Goal: Task Accomplishment & Management: Complete application form

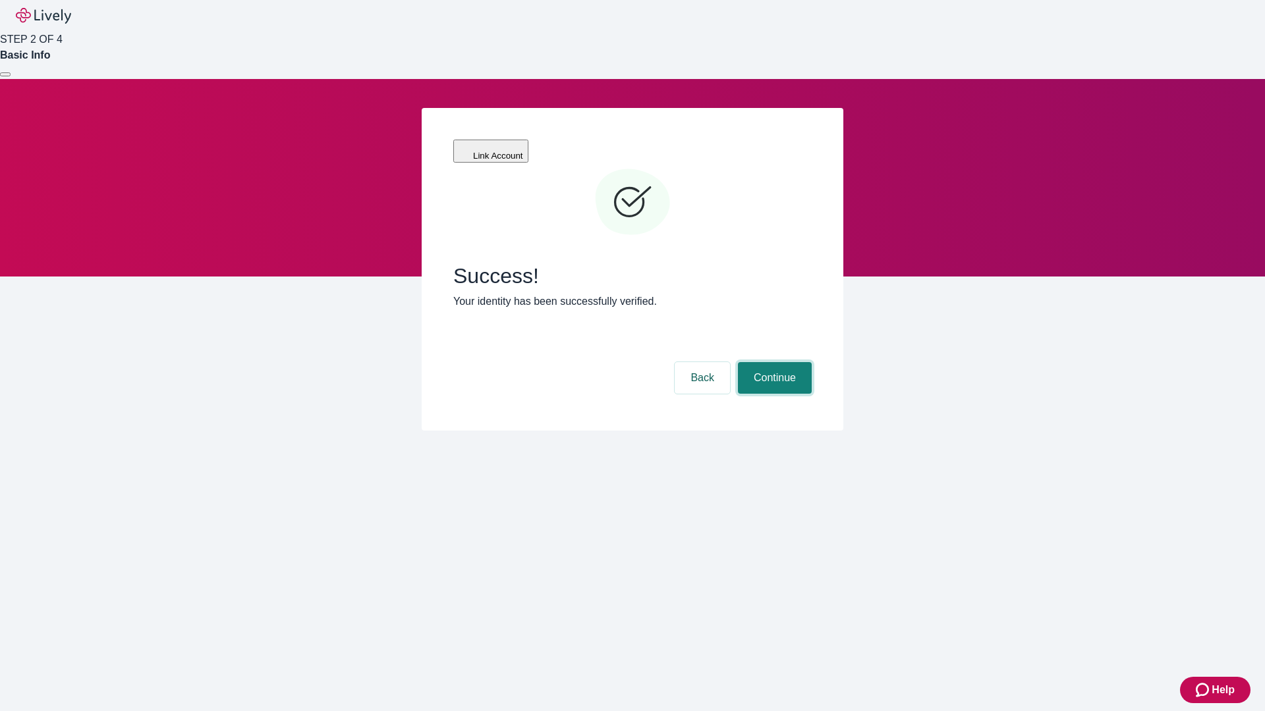
click at [773, 362] on button "Continue" at bounding box center [775, 378] width 74 height 32
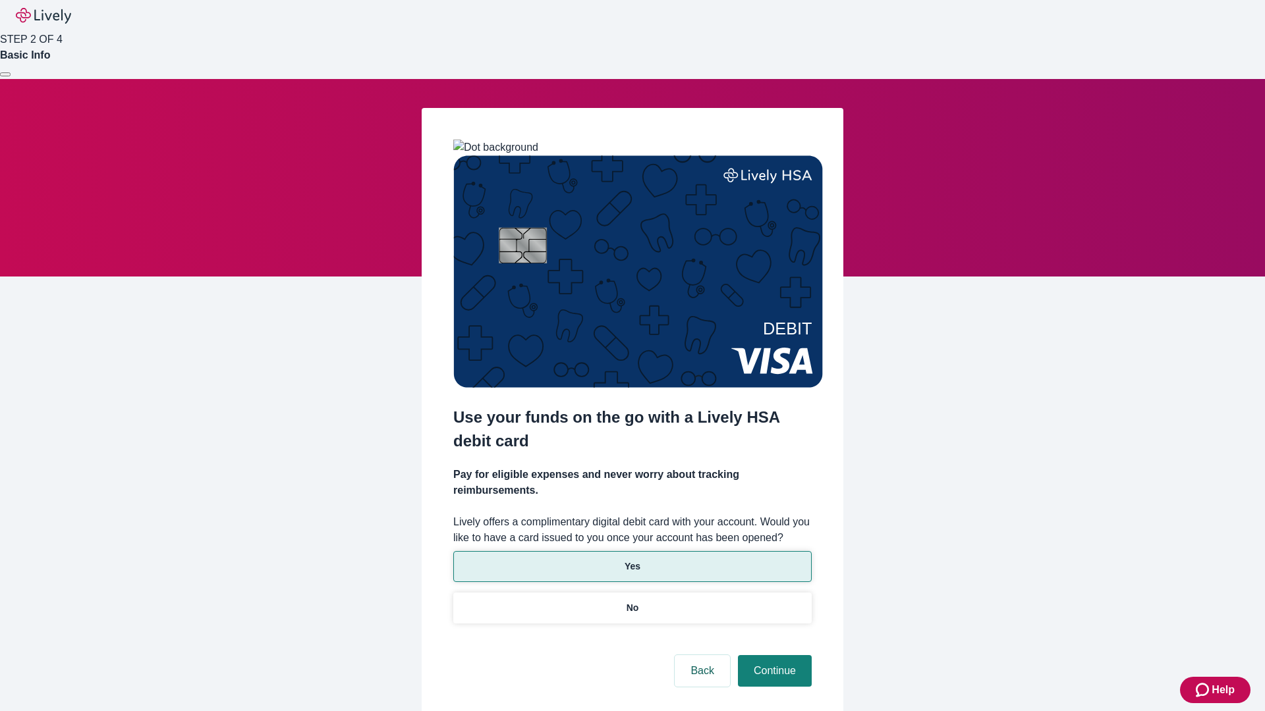
click at [632, 560] on p "Yes" at bounding box center [632, 567] width 16 height 14
click at [773, 655] on button "Continue" at bounding box center [775, 671] width 74 height 32
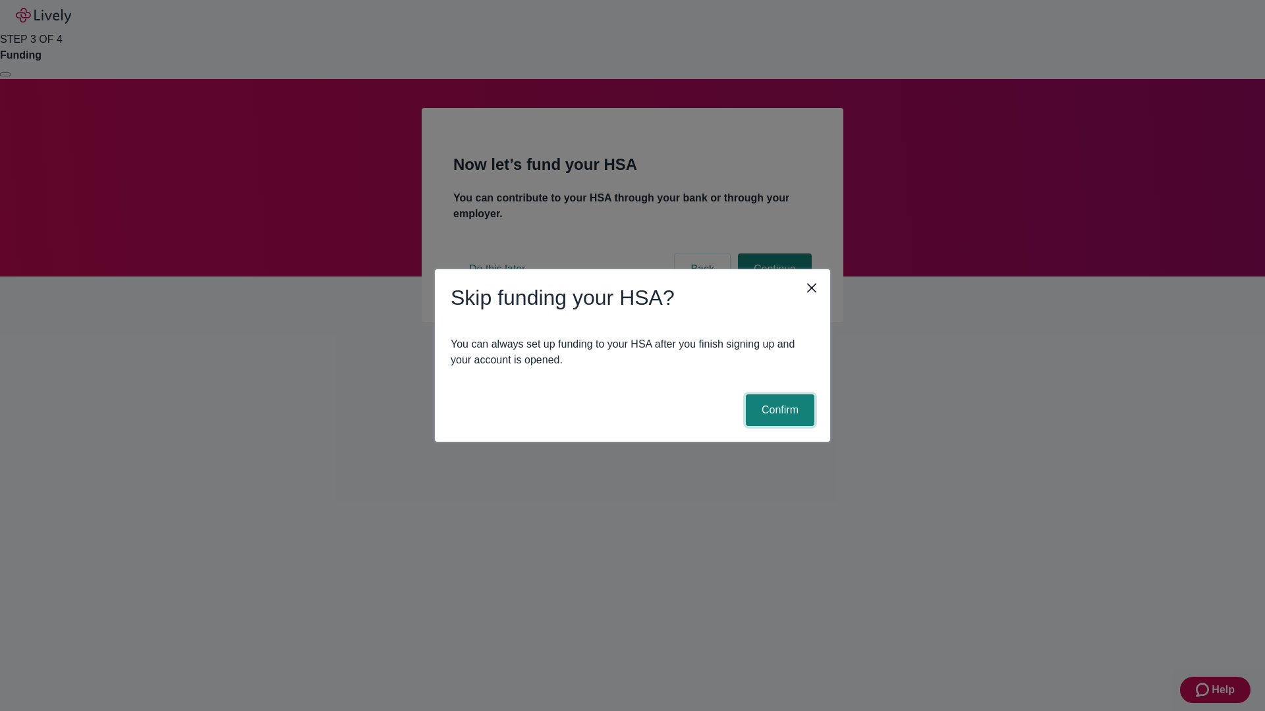
click at [778, 410] on button "Confirm" at bounding box center [780, 411] width 68 height 32
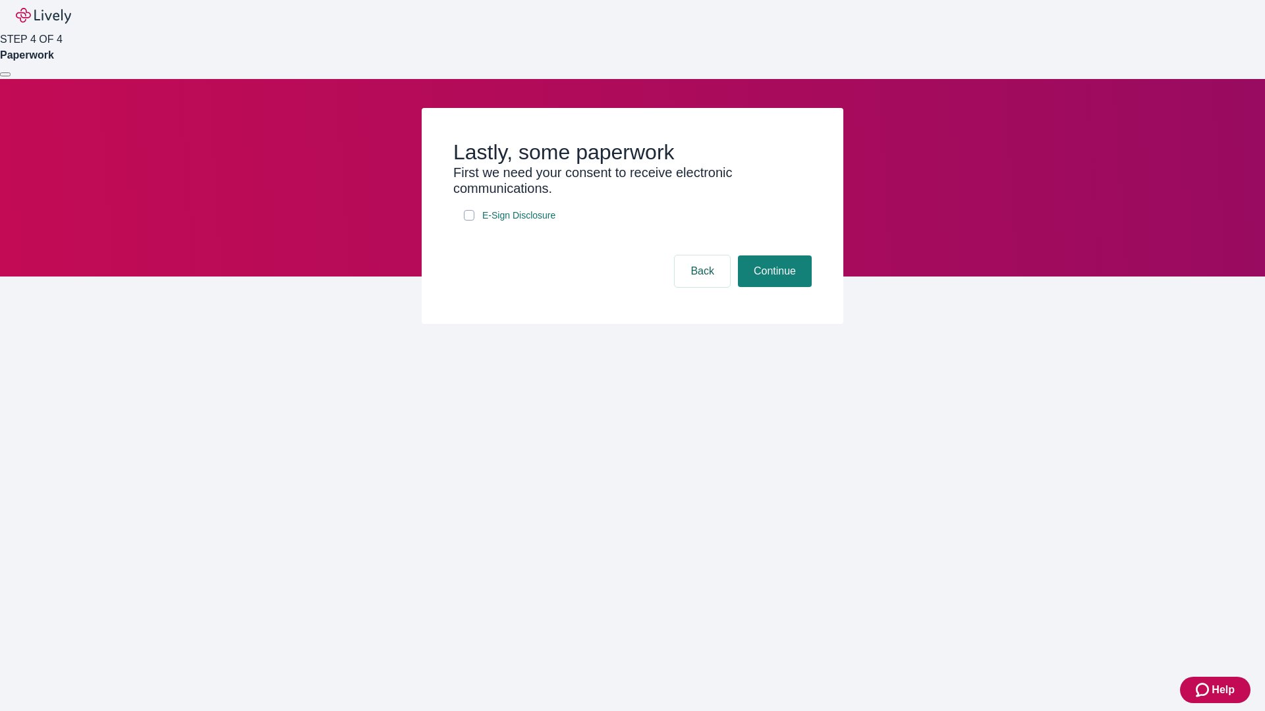
click at [469, 221] on input "E-Sign Disclosure" at bounding box center [469, 215] width 11 height 11
checkbox input "true"
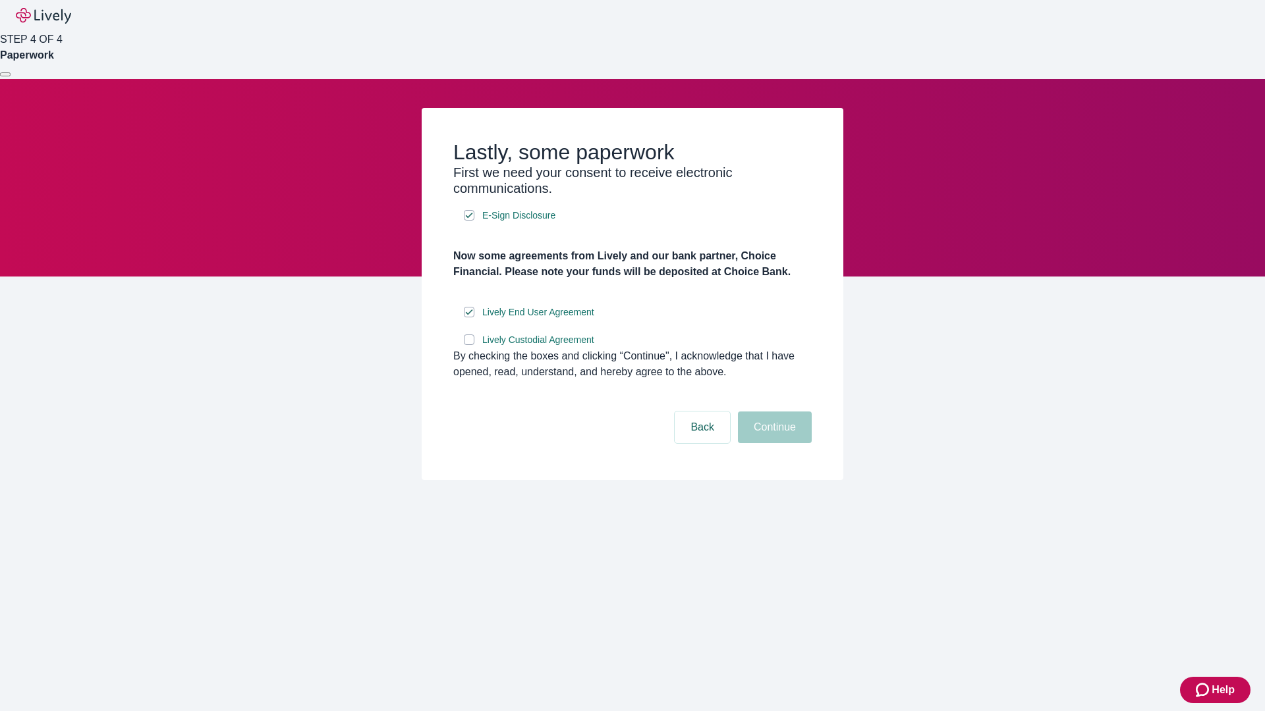
click at [469, 345] on input "Lively Custodial Agreement" at bounding box center [469, 340] width 11 height 11
checkbox input "true"
click at [773, 443] on button "Continue" at bounding box center [775, 428] width 74 height 32
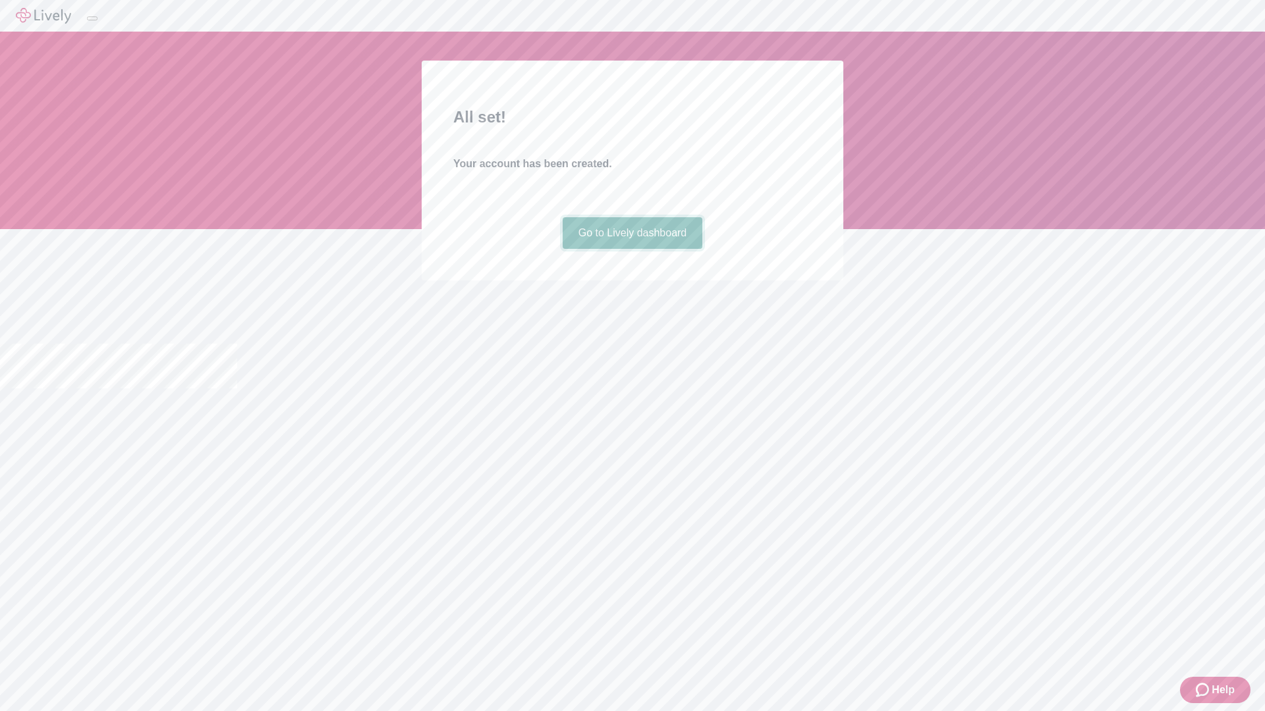
click at [632, 249] on link "Go to Lively dashboard" at bounding box center [632, 233] width 140 height 32
